Goal: Transaction & Acquisition: Obtain resource

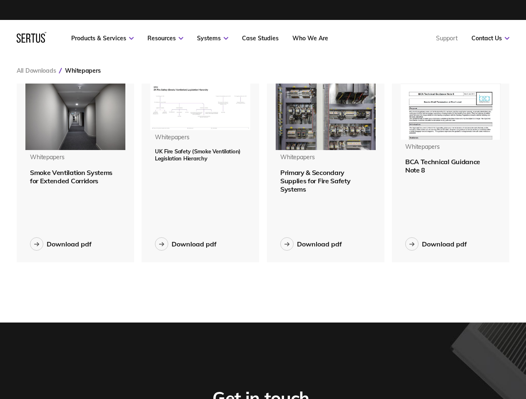
click at [165, 38] on link "Resources" at bounding box center [165, 38] width 36 height 7
click at [212, 38] on link "Systems" at bounding box center [212, 38] width 31 height 7
click at [490, 38] on link "Contact Us" at bounding box center [490, 38] width 38 height 7
click at [82, 71] on div "Whitepapers" at bounding box center [82, 70] width 35 height 7
click at [75, 117] on img at bounding box center [75, 117] width 100 height 67
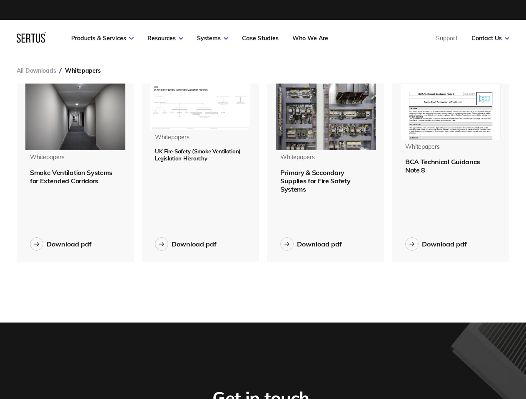
click at [75, 177] on div "To get access to this free resource, please enter your email address." at bounding box center [263, 199] width 526 height 399
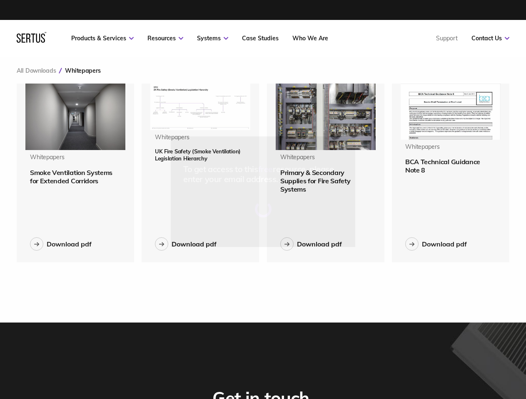
click at [61, 244] on div "Download pdf" at bounding box center [69, 244] width 45 height 8
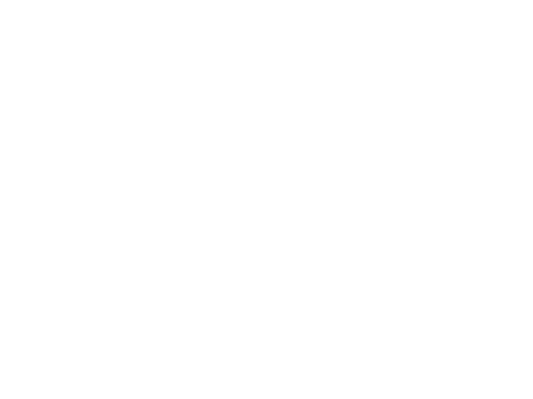
click at [200, 3] on html at bounding box center [266, 1] width 533 height 3
click at [186, 3] on html at bounding box center [266, 1] width 533 height 3
